Goal: Communication & Community: Ask a question

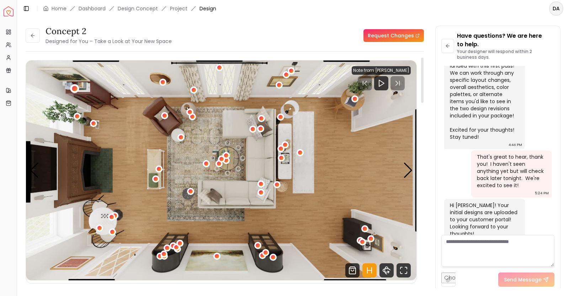
click at [73, 88] on div "1 / 6" at bounding box center [74, 88] width 5 height 5
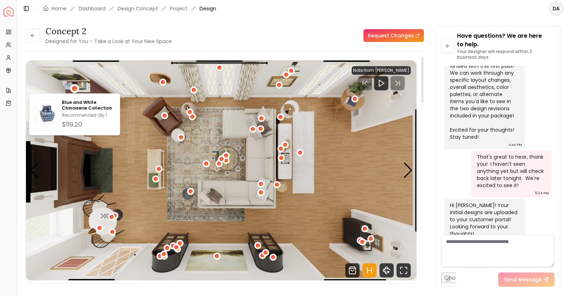
click at [441, 129] on div "Have questions? We are here to help. Your designer will respond within 2 busine…" at bounding box center [498, 159] width 125 height 267
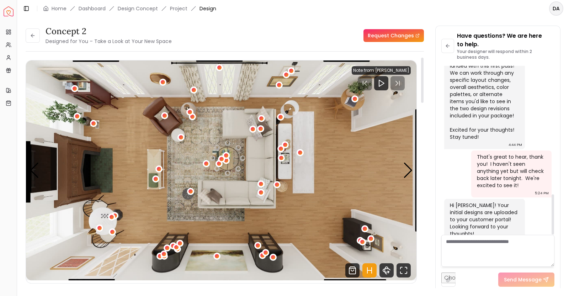
click at [429, 174] on div "Concept 2 Designed for You – Take a Look at Your New Space Request Changes Conc…" at bounding box center [293, 153] width 535 height 254
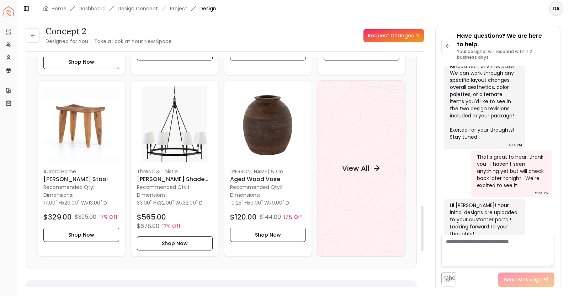
scroll to position [758, 0]
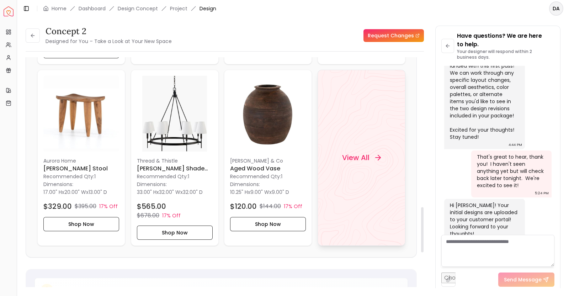
click at [374, 186] on div "View All" at bounding box center [362, 158] width 88 height 176
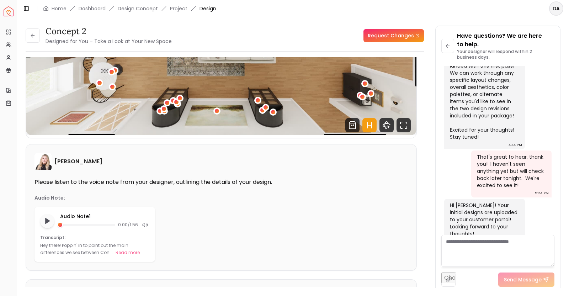
scroll to position [0, 0]
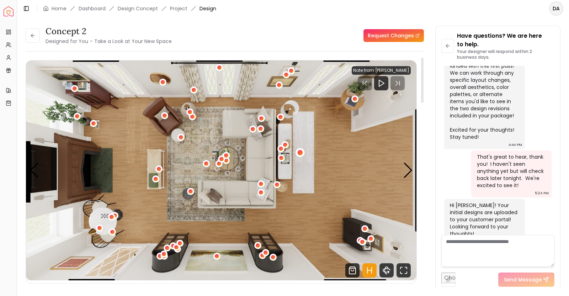
click at [298, 150] on div "1 / 6" at bounding box center [299, 152] width 5 height 5
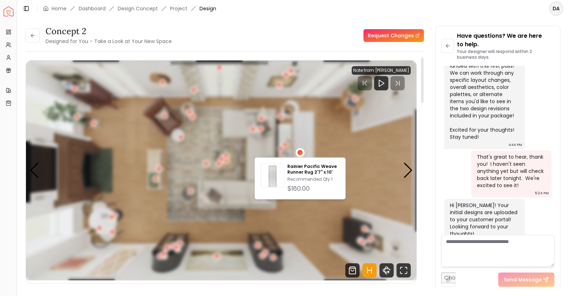
click at [298, 150] on div "1 / 6" at bounding box center [299, 152] width 5 height 5
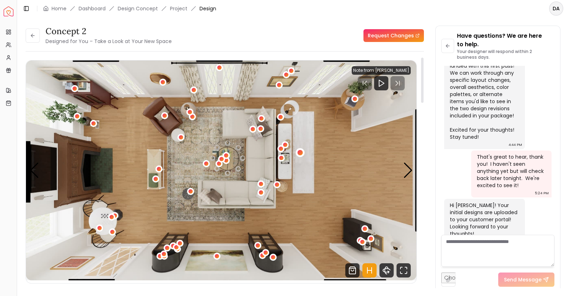
click at [298, 150] on div "1 / 6" at bounding box center [299, 152] width 5 height 5
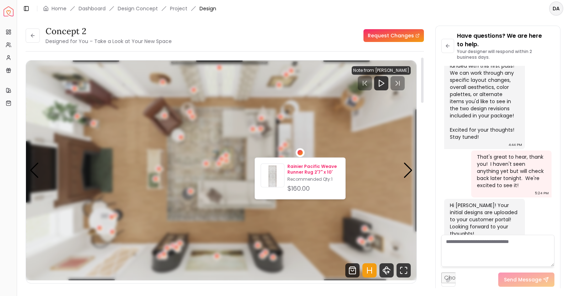
click at [300, 169] on p "Rainier Pacific Weave Runner Rug 2'7" x 10'" at bounding box center [314, 169] width 52 height 11
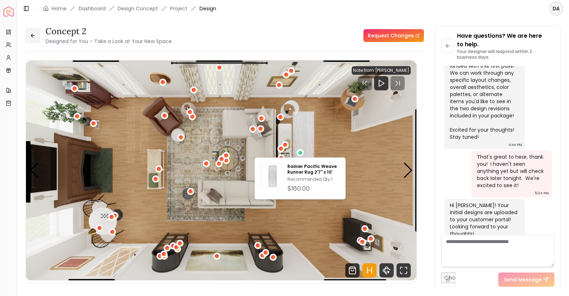
click at [28, 36] on button at bounding box center [33, 35] width 14 height 14
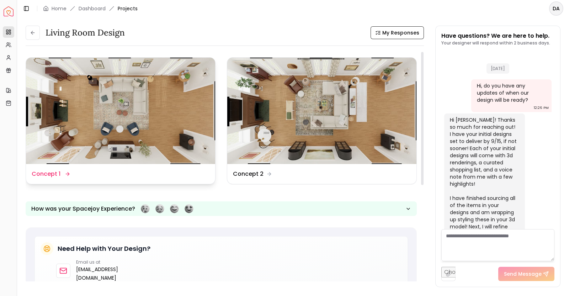
scroll to position [531, 0]
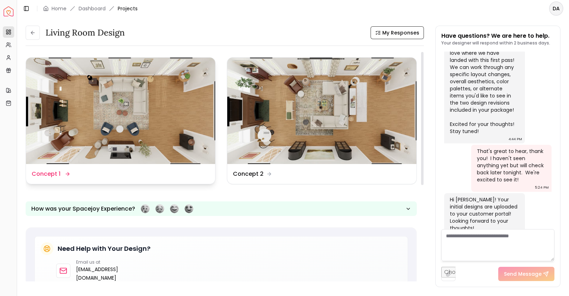
click at [117, 158] on img at bounding box center [120, 111] width 189 height 106
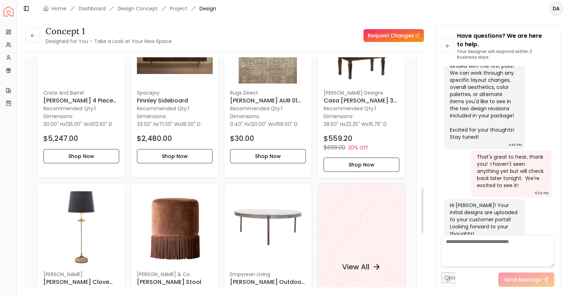
scroll to position [676, 0]
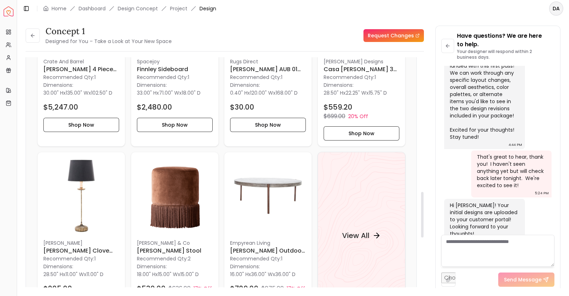
drag, startPoint x: 423, startPoint y: 96, endPoint x: 436, endPoint y: 230, distance: 135.1
click at [424, 230] on div at bounding box center [422, 215] width 2 height 46
click at [337, 241] on div "View All" at bounding box center [362, 236] width 88 height 168
drag, startPoint x: 553, startPoint y: 205, endPoint x: 553, endPoint y: 226, distance: 20.3
click at [553, 226] on div at bounding box center [553, 214] width 2 height 40
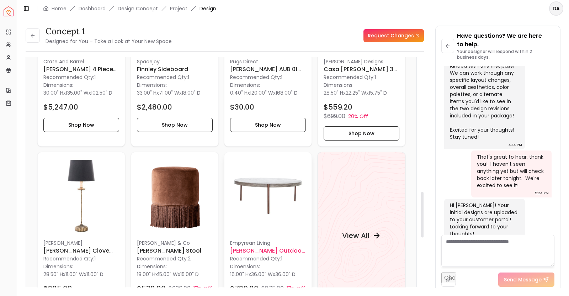
click at [276, 197] on img at bounding box center [268, 196] width 76 height 76
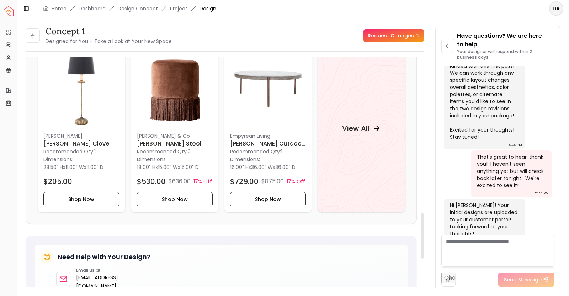
scroll to position [782, 0]
click at [158, 133] on p "[PERSON_NAME] & Co" at bounding box center [175, 136] width 76 height 7
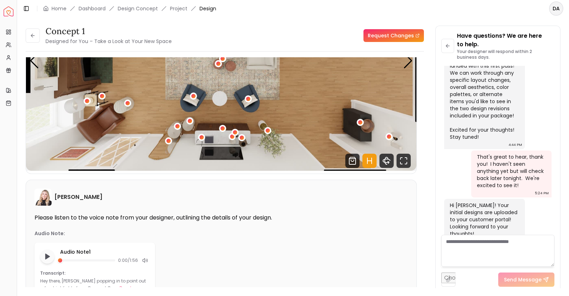
scroll to position [0, 0]
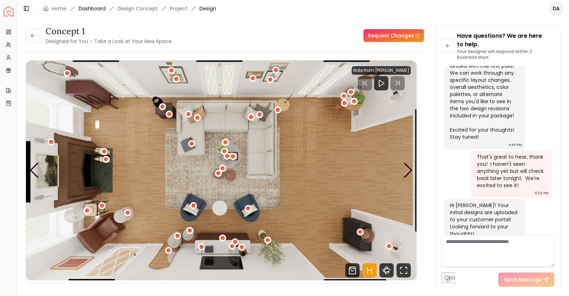
click at [88, 8] on link "Dashboard" at bounding box center [92, 8] width 27 height 7
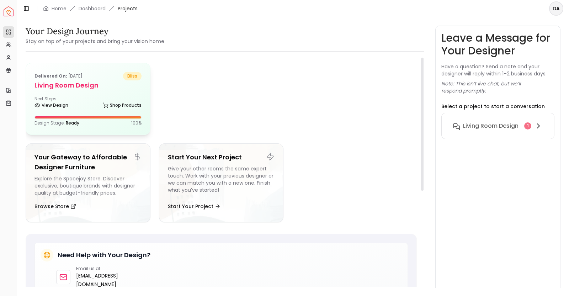
click at [99, 103] on div "View Design Shop Products" at bounding box center [88, 106] width 107 height 7
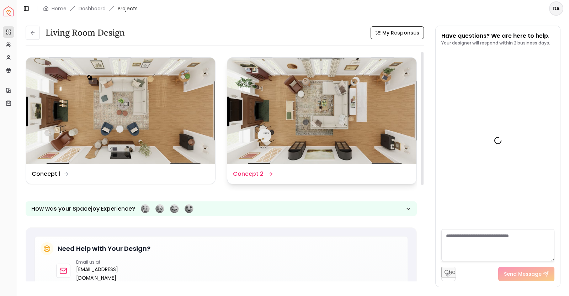
scroll to position [531, 0]
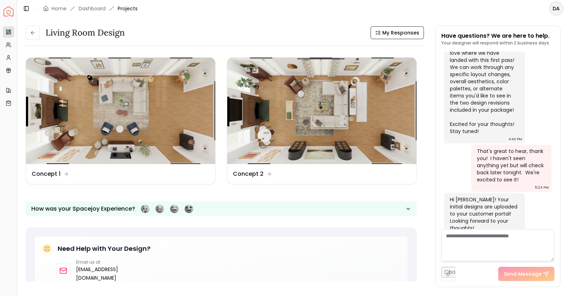
click at [279, 38] on div "Living Room Design My Responses" at bounding box center [225, 33] width 399 height 14
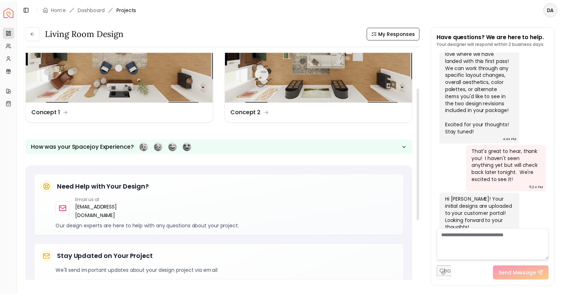
scroll to position [0, 0]
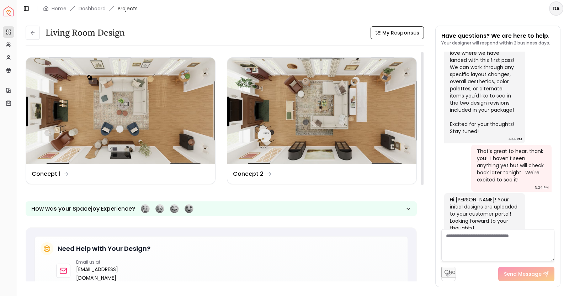
drag, startPoint x: 423, startPoint y: 151, endPoint x: 432, endPoint y: 95, distance: 57.0
click at [424, 95] on div at bounding box center [422, 118] width 2 height 133
click at [59, 9] on link "Home" at bounding box center [59, 8] width 15 height 7
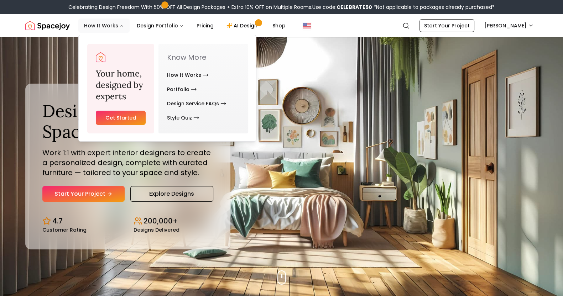
click at [106, 31] on button "How It Works" at bounding box center [103, 26] width 51 height 14
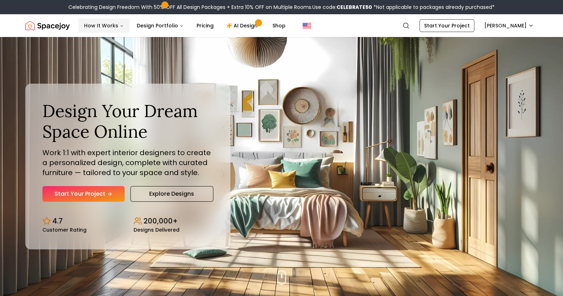
click at [106, 31] on button "How It Works" at bounding box center [103, 26] width 51 height 14
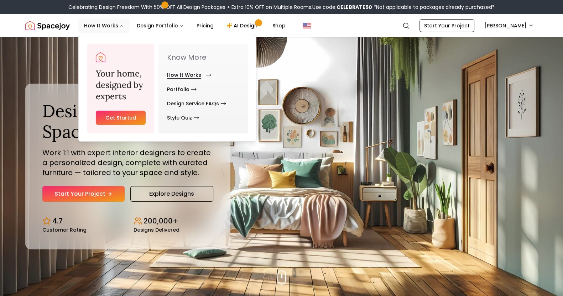
click at [178, 75] on link "How It Works" at bounding box center [187, 75] width 41 height 14
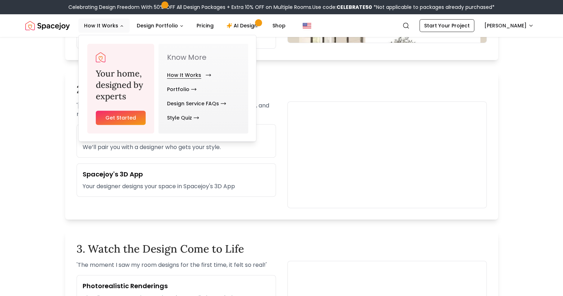
scroll to position [427, 0]
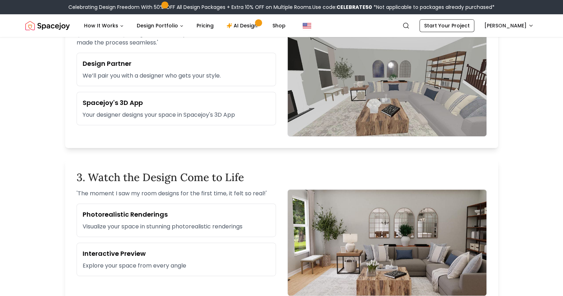
click at [1, 168] on main "Your Design Journey Starts Here Learn how Spacejoy transforms your space Start …" at bounding box center [281, 274] width 563 height 1329
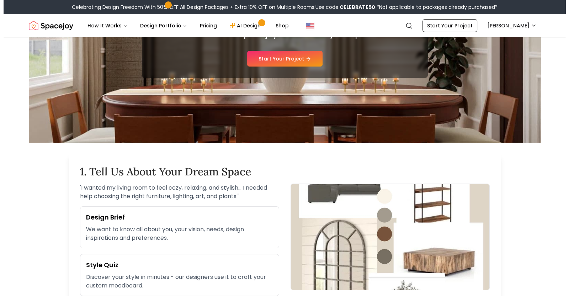
scroll to position [0, 0]
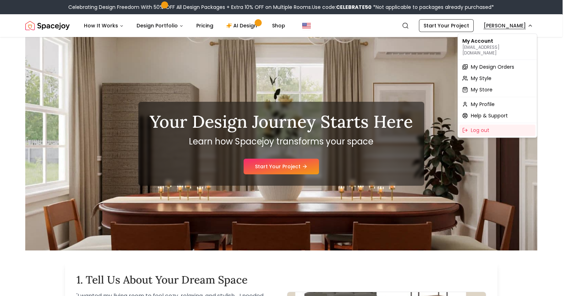
click at [487, 63] on span "My Design Orders" at bounding box center [492, 66] width 43 height 7
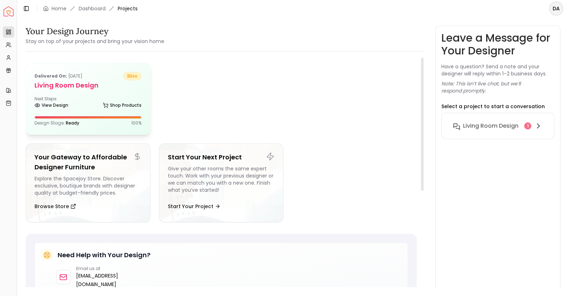
click at [69, 96] on div "Next Steps: View Design Shop Products" at bounding box center [88, 103] width 107 height 14
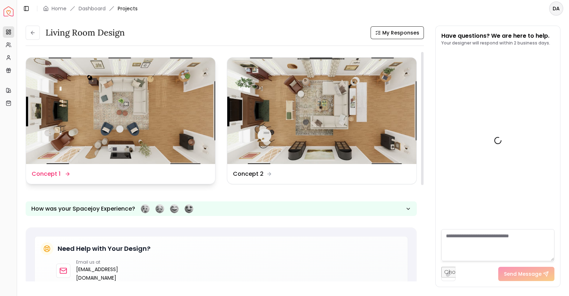
scroll to position [531, 0]
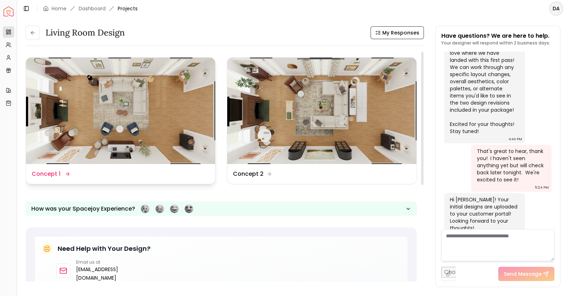
click at [108, 115] on img at bounding box center [120, 111] width 189 height 106
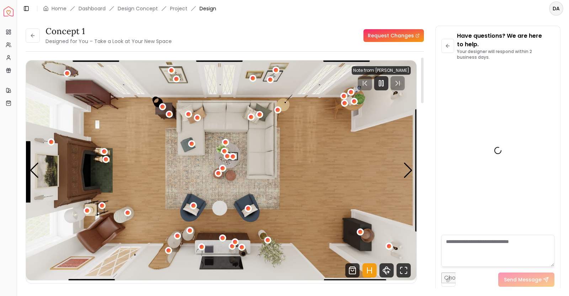
scroll to position [539, 0]
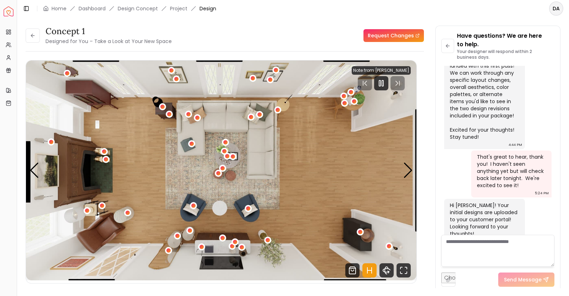
click at [437, 174] on div "Have questions? We are here to help. Your designer will respond within 2 busine…" at bounding box center [498, 159] width 125 height 267
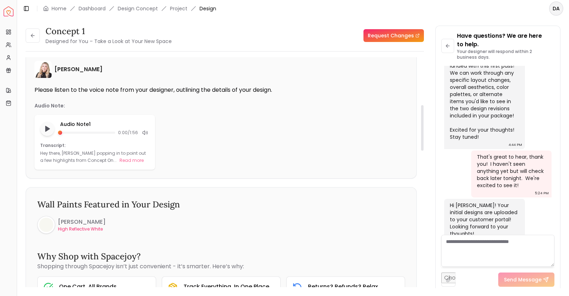
scroll to position [242, 0]
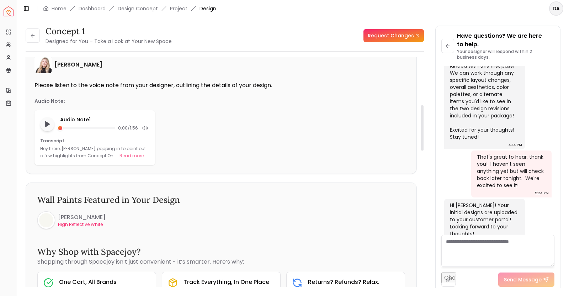
drag, startPoint x: 424, startPoint y: 92, endPoint x: 426, endPoint y: 128, distance: 36.3
click at [424, 128] on div at bounding box center [423, 175] width 4 height 236
click at [51, 123] on button "Play audio note" at bounding box center [47, 124] width 14 height 14
click at [49, 123] on rect "Pause audio note" at bounding box center [48, 124] width 1 height 5
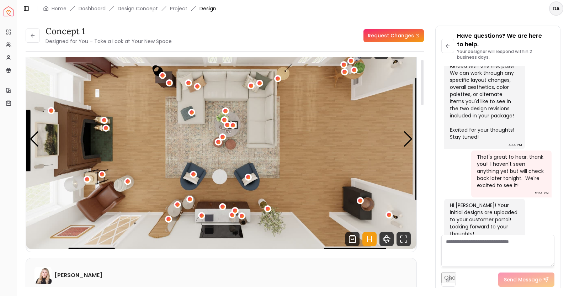
scroll to position [0, 0]
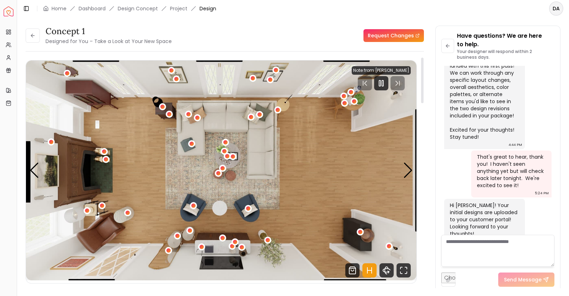
drag, startPoint x: 423, startPoint y: 115, endPoint x: 423, endPoint y: 62, distance: 53.4
click at [423, 62] on div at bounding box center [422, 81] width 2 height 46
click at [164, 108] on div "1 / 6" at bounding box center [162, 106] width 5 height 5
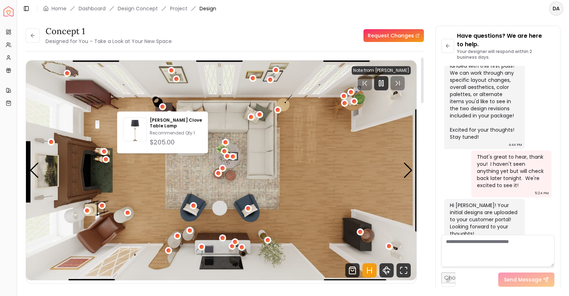
click at [136, 180] on img "1 / 6" at bounding box center [221, 170] width 391 height 220
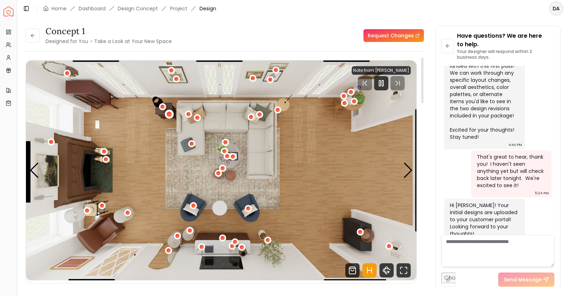
click at [169, 114] on div "1 / 6" at bounding box center [169, 113] width 5 height 5
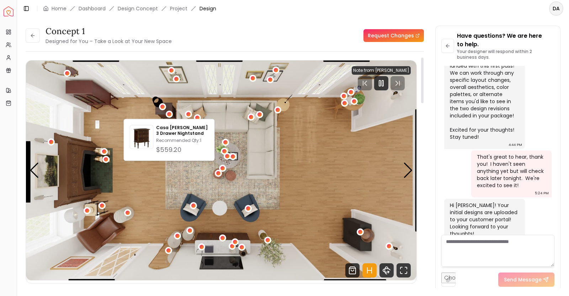
click at [422, 84] on div at bounding box center [422, 81] width 2 height 46
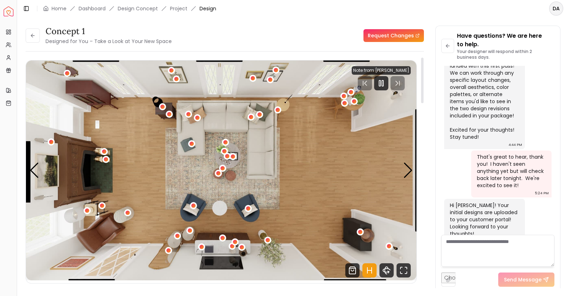
click at [422, 84] on div at bounding box center [422, 81] width 2 height 46
click at [165, 260] on img "1 / 6" at bounding box center [221, 170] width 391 height 220
click at [167, 253] on div "1 / 6" at bounding box center [168, 250] width 9 height 9
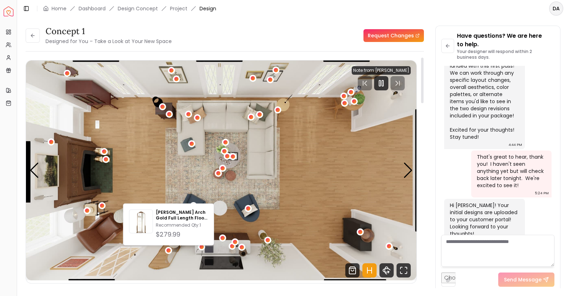
click at [422, 77] on div at bounding box center [422, 81] width 2 height 46
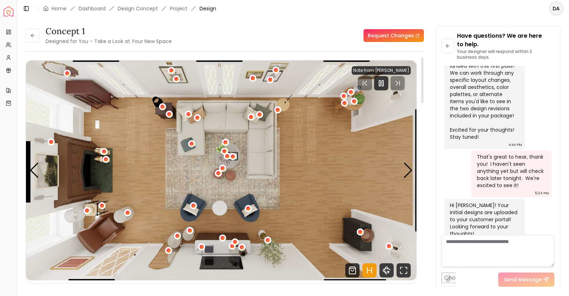
drag, startPoint x: 422, startPoint y: 77, endPoint x: 429, endPoint y: 70, distance: 9.8
click at [424, 70] on div at bounding box center [422, 81] width 2 height 46
click at [359, 230] on div "1 / 6" at bounding box center [360, 231] width 5 height 5
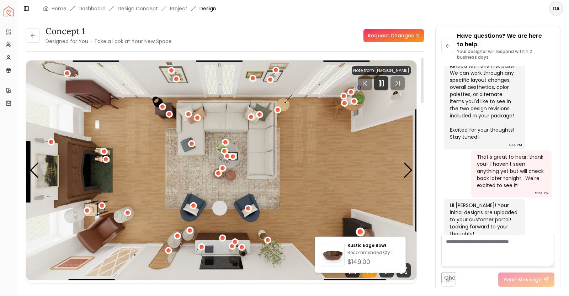
click at [422, 88] on div at bounding box center [422, 81] width 2 height 46
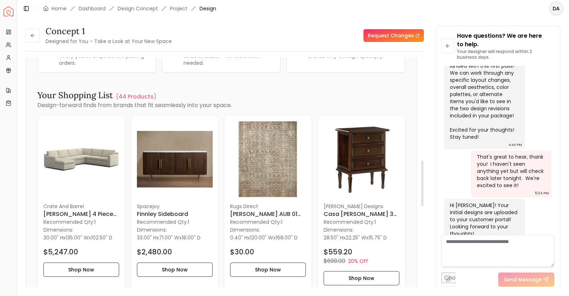
scroll to position [543, 0]
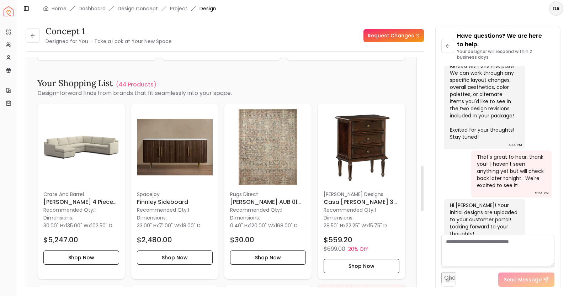
drag, startPoint x: 422, startPoint y: 88, endPoint x: 426, endPoint y: 196, distance: 107.9
click at [424, 196] on div at bounding box center [422, 188] width 2 height 46
click at [357, 136] on img at bounding box center [362, 147] width 76 height 76
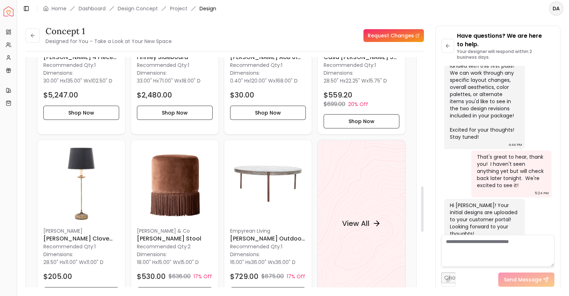
scroll to position [689, 0]
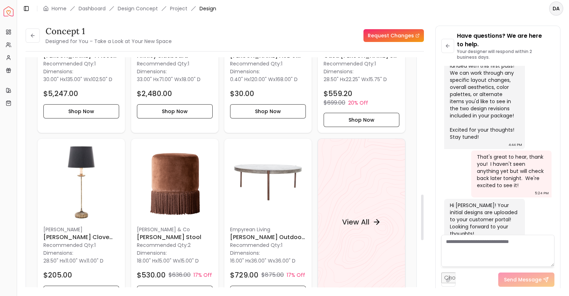
drag, startPoint x: 423, startPoint y: 182, endPoint x: 422, endPoint y: 211, distance: 28.9
click at [422, 211] on div at bounding box center [422, 218] width 2 height 46
click at [359, 220] on div "View All" at bounding box center [361, 221] width 56 height 21
drag, startPoint x: 553, startPoint y: 205, endPoint x: 552, endPoint y: 233, distance: 28.5
click at [552, 233] on div at bounding box center [553, 214] width 2 height 40
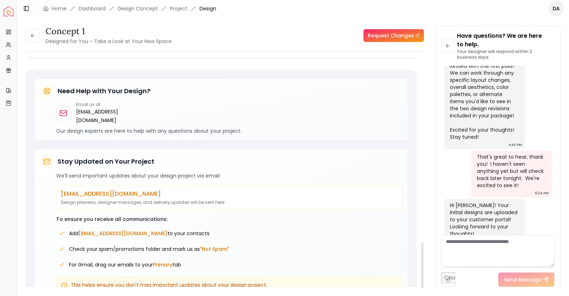
scroll to position [950, 0]
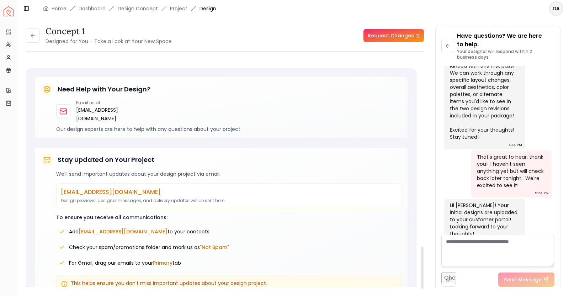
drag, startPoint x: 423, startPoint y: 209, endPoint x: 420, endPoint y: 261, distance: 52.1
click at [421, 261] on div at bounding box center [422, 270] width 2 height 46
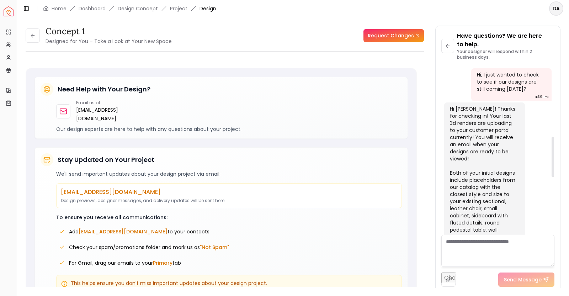
scroll to position [0, 0]
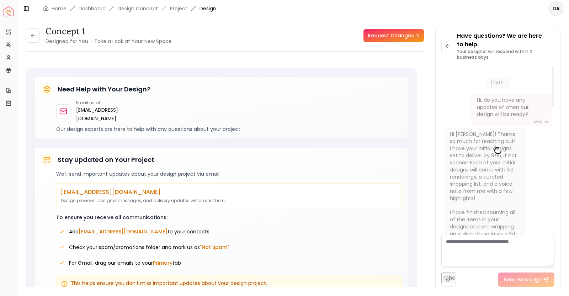
drag, startPoint x: 552, startPoint y: 209, endPoint x: 544, endPoint y: 45, distance: 164.2
click at [552, 66] on div at bounding box center [553, 86] width 2 height 40
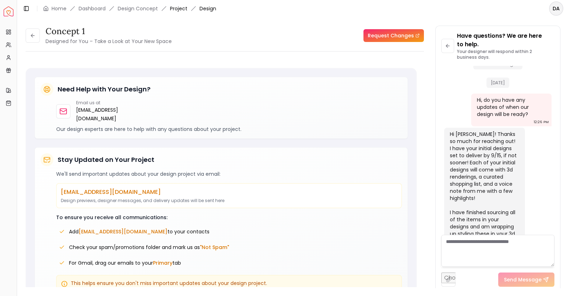
click at [175, 10] on link "Project" at bounding box center [178, 8] width 17 height 7
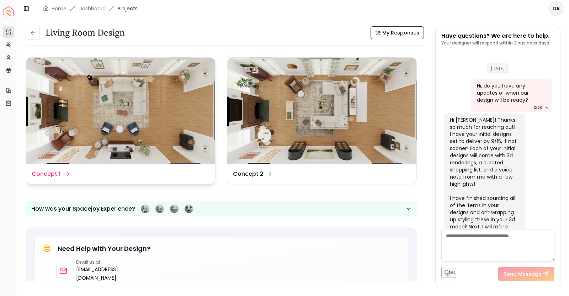
scroll to position [531, 0]
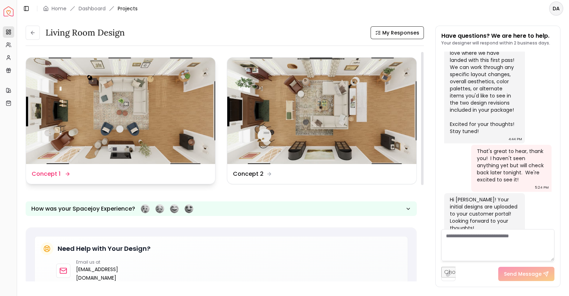
click at [146, 95] on img at bounding box center [120, 111] width 189 height 106
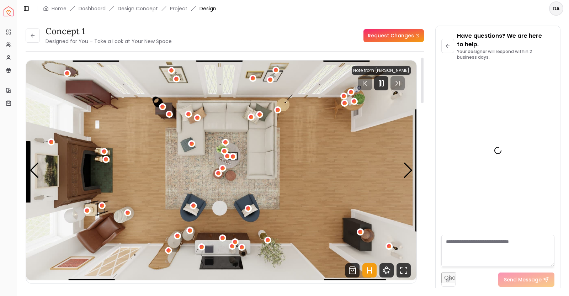
scroll to position [539, 0]
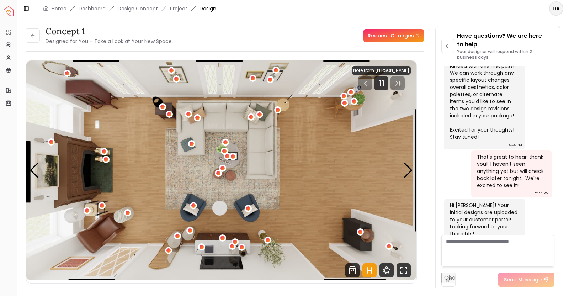
click at [301, 21] on div "Concept 1 Designed for You – Take a Look at Your New Space Request Changes Conc…" at bounding box center [293, 152] width 552 height 271
click at [175, 236] on div "1 / 6" at bounding box center [177, 235] width 5 height 5
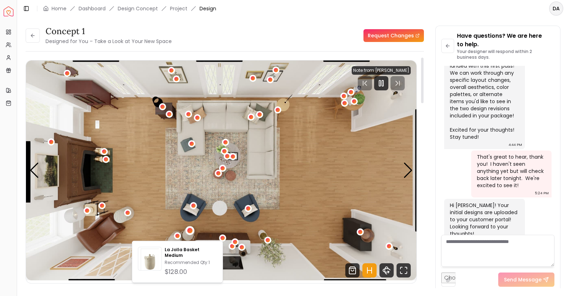
click at [189, 233] on div "1 / 6" at bounding box center [190, 230] width 9 height 9
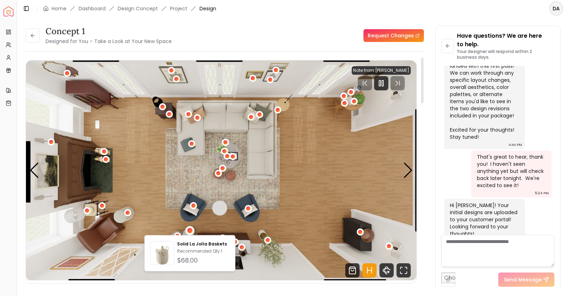
click at [111, 125] on img "1 / 6" at bounding box center [221, 170] width 391 height 220
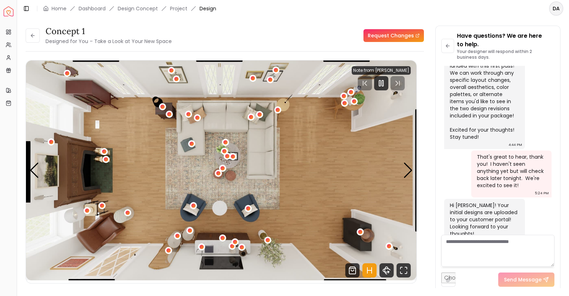
click at [511, 252] on textarea at bounding box center [498, 251] width 113 height 32
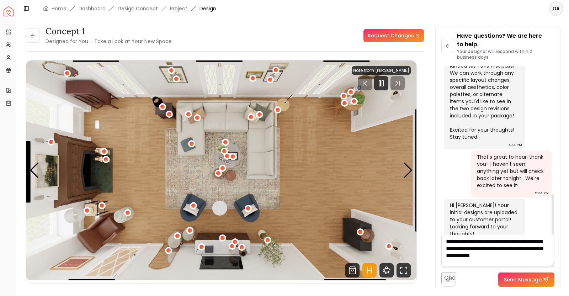
type textarea "**********"
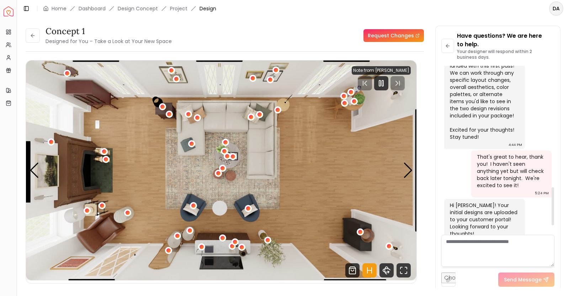
drag, startPoint x: 555, startPoint y: 198, endPoint x: 555, endPoint y: 226, distance: 28.1
click at [555, 226] on div "Have questions? We are here to help. Your designer will respond within 2 busine…" at bounding box center [498, 159] width 125 height 267
drag, startPoint x: 551, startPoint y: 218, endPoint x: 557, endPoint y: 247, distance: 29.4
click at [557, 247] on div "Have questions? We are here to help. Your designer will respond within 2 busine…" at bounding box center [498, 159] width 125 height 267
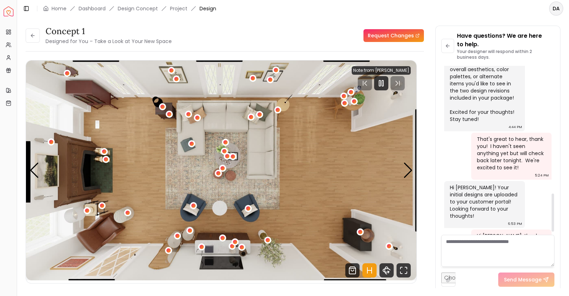
scroll to position [581, 0]
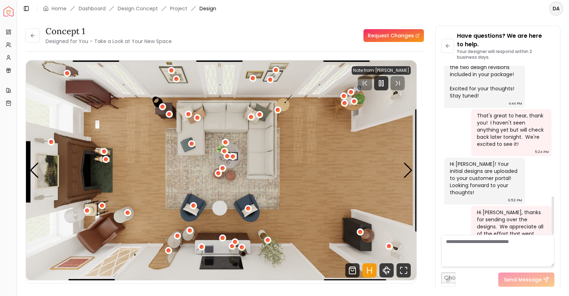
click at [473, 246] on textarea at bounding box center [498, 251] width 113 height 32
type textarea "*"
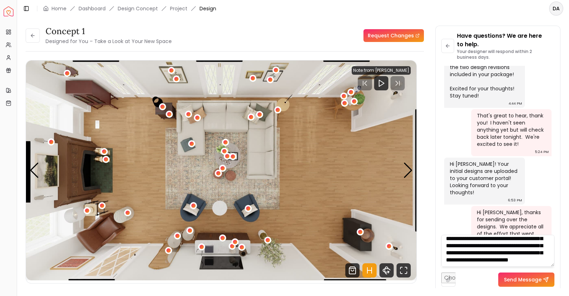
scroll to position [81, 0]
type textarea "**********"
click at [503, 280] on button "Send Message" at bounding box center [527, 280] width 56 height 14
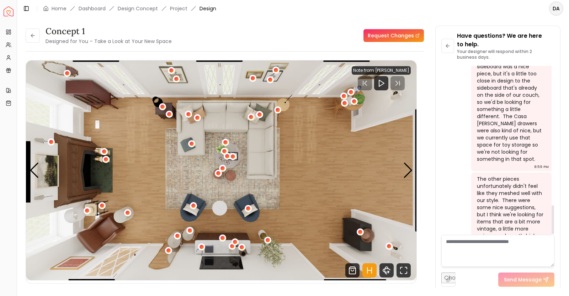
scroll to position [820, 0]
drag, startPoint x: 553, startPoint y: 178, endPoint x: 554, endPoint y: 228, distance: 50.5
click at [554, 228] on div at bounding box center [553, 220] width 2 height 29
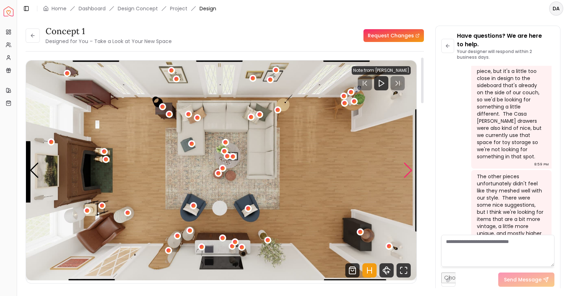
click at [407, 170] on div "Next slide" at bounding box center [409, 171] width 10 height 16
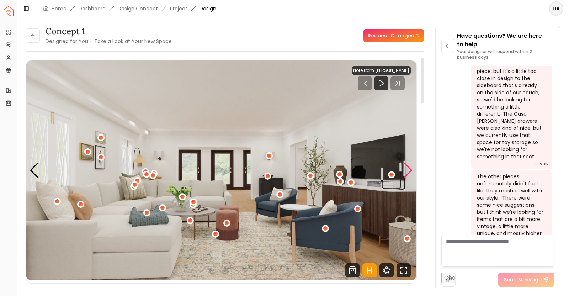
click at [407, 170] on div "Next slide" at bounding box center [409, 171] width 10 height 16
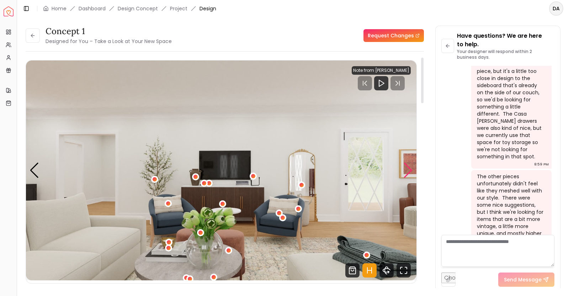
click at [407, 170] on div "Next slide" at bounding box center [409, 171] width 10 height 16
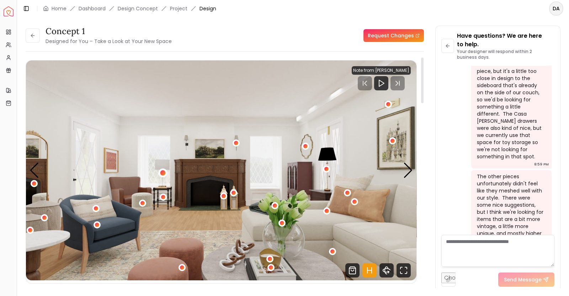
click at [162, 171] on div "4 / 6" at bounding box center [162, 172] width 5 height 5
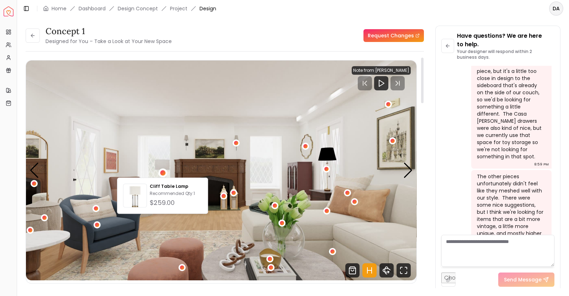
click at [255, 206] on img "4 / 6" at bounding box center [221, 170] width 391 height 220
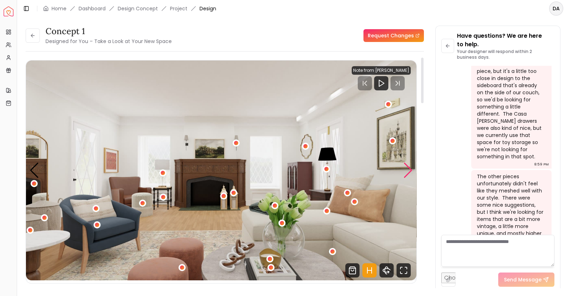
click at [406, 166] on div "Next slide" at bounding box center [409, 171] width 10 height 16
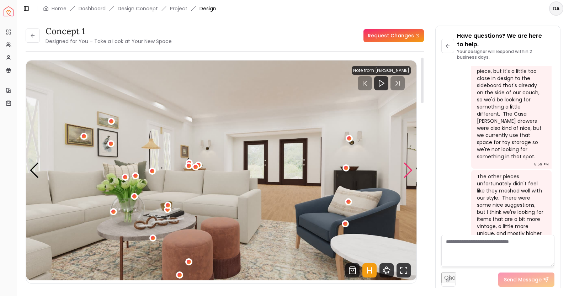
click at [406, 166] on div "Next slide" at bounding box center [409, 171] width 10 height 16
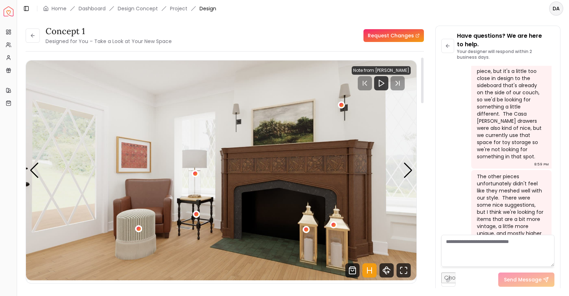
click at [289, 120] on img "6 / 6" at bounding box center [221, 170] width 391 height 220
click at [489, 251] on textarea at bounding box center [498, 251] width 113 height 32
click at [405, 167] on div "Next slide" at bounding box center [409, 171] width 10 height 16
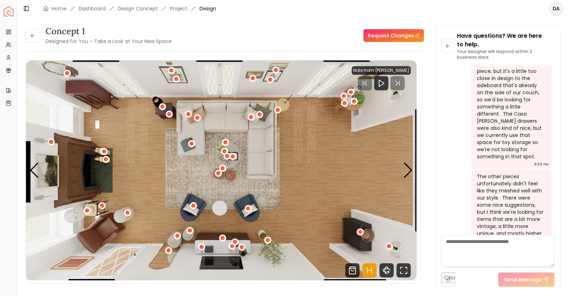
click at [454, 250] on textarea at bounding box center [498, 251] width 113 height 32
type textarea "*"
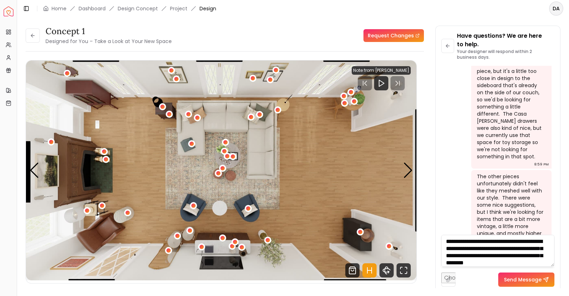
scroll to position [7, 0]
type textarea "**********"
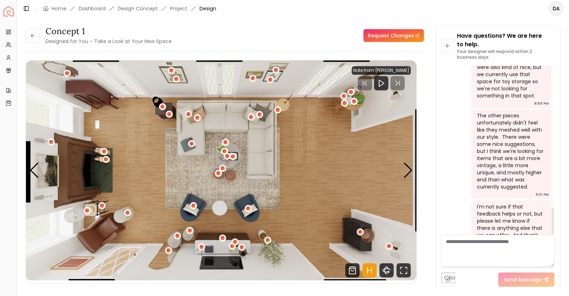
scroll to position [882, 0]
drag, startPoint x: 553, startPoint y: 211, endPoint x: 555, endPoint y: 228, distance: 17.3
click at [554, 228] on div at bounding box center [553, 220] width 2 height 27
click at [194, 198] on img "1 / 6" at bounding box center [221, 170] width 391 height 220
click at [194, 206] on div "1 / 6" at bounding box center [193, 205] width 5 height 5
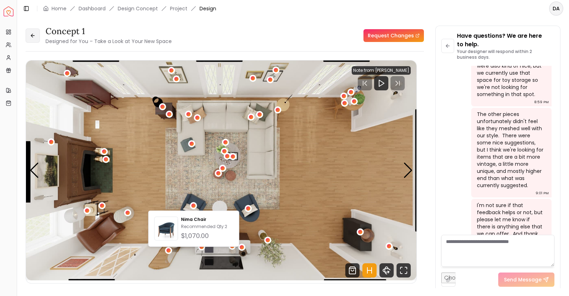
click at [35, 35] on icon at bounding box center [33, 36] width 6 height 6
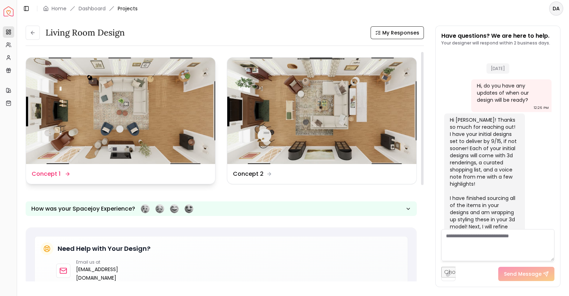
scroll to position [874, 0]
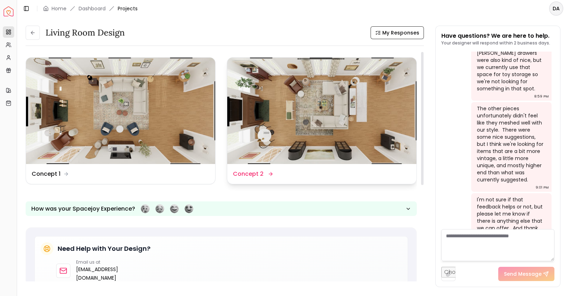
click at [286, 110] on img at bounding box center [321, 111] width 189 height 106
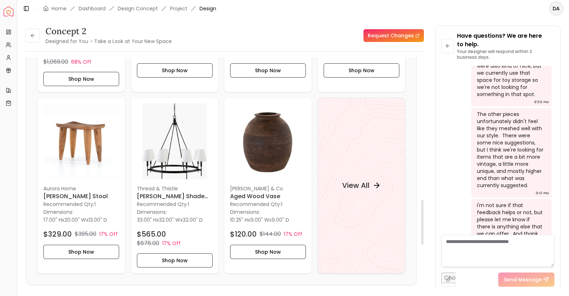
scroll to position [742, 0]
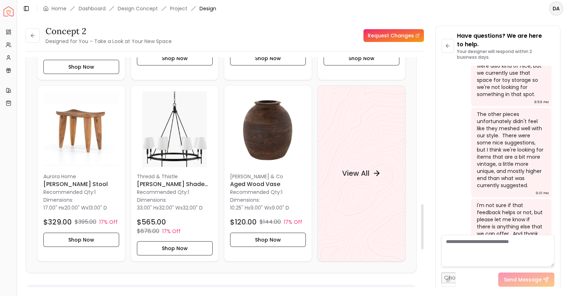
drag, startPoint x: 423, startPoint y: 84, endPoint x: 423, endPoint y: 230, distance: 146.2
click at [423, 230] on div at bounding box center [422, 226] width 2 height 45
click at [355, 201] on div "View All" at bounding box center [362, 173] width 88 height 176
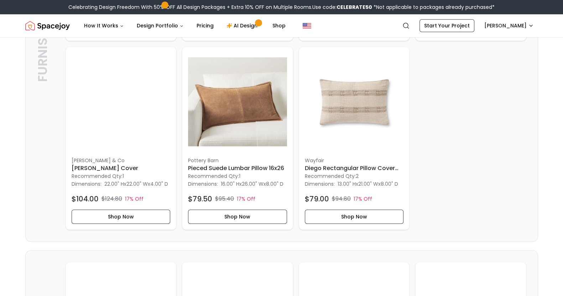
scroll to position [711, 0]
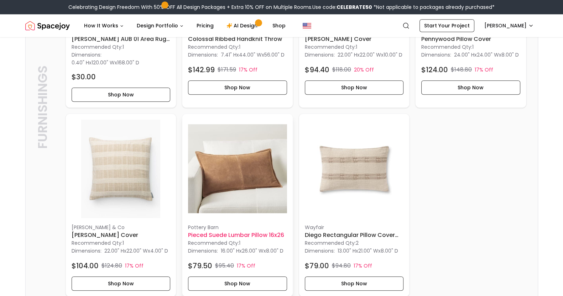
click at [249, 138] on img at bounding box center [237, 169] width 99 height 99
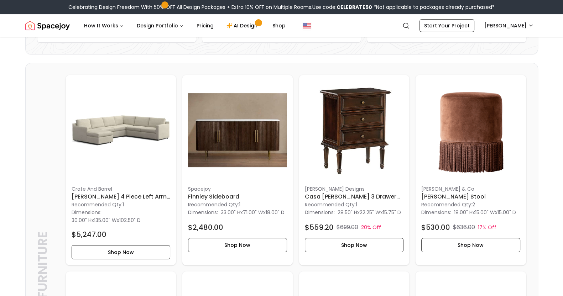
scroll to position [0, 0]
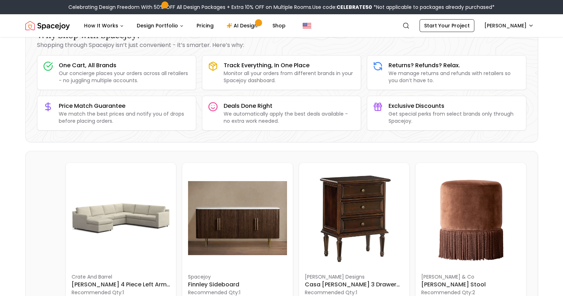
scroll to position [71, 0]
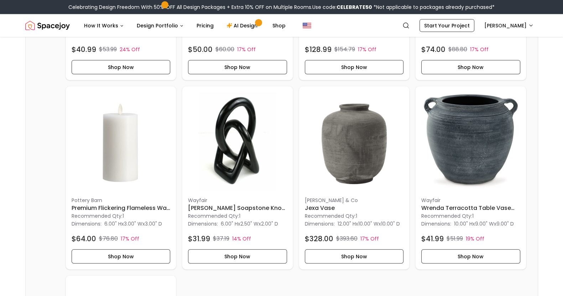
scroll to position [413, 0]
